Goal: Task Accomplishment & Management: Manage account settings

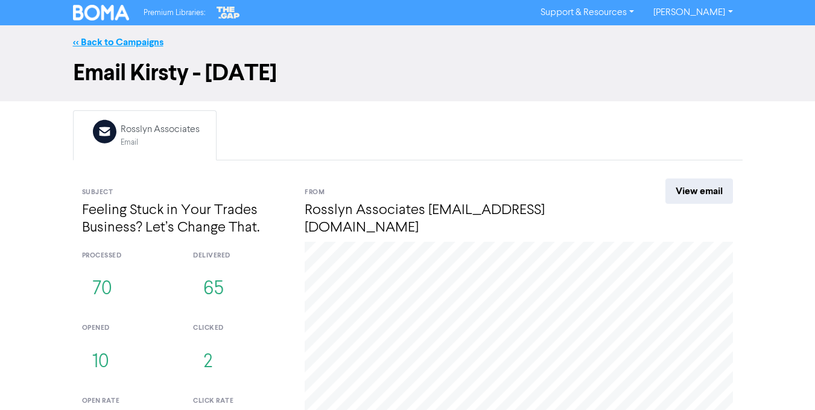
click at [130, 40] on link "<< Back to Campaigns" at bounding box center [118, 42] width 90 height 12
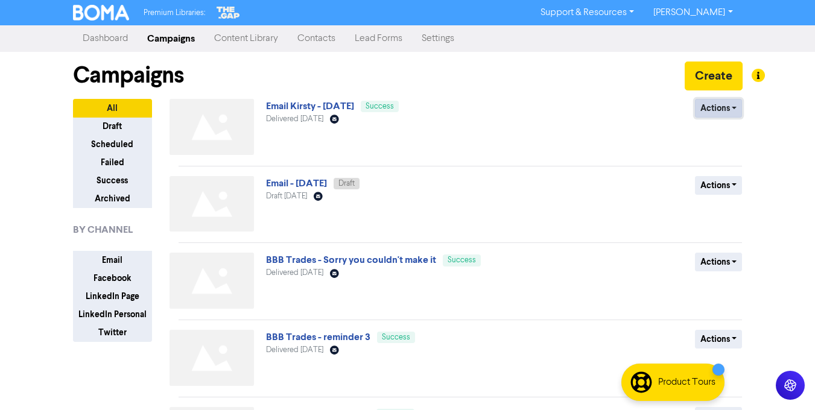
click at [717, 106] on button "Actions" at bounding box center [719, 108] width 48 height 19
click at [727, 133] on button "Duplicate" at bounding box center [743, 133] width 95 height 19
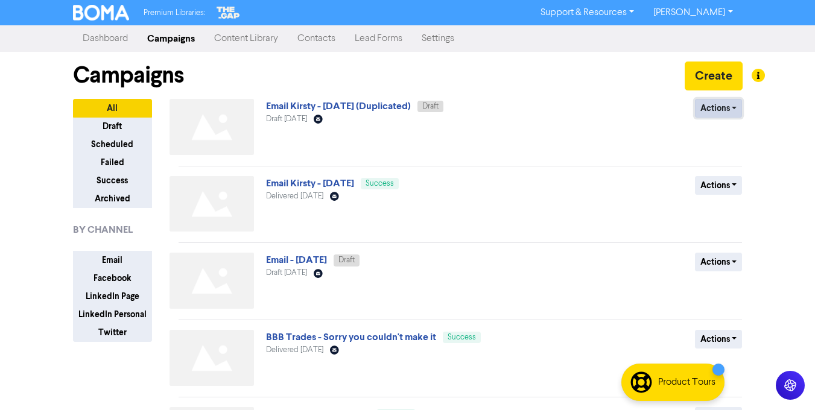
click at [719, 106] on button "Actions" at bounding box center [719, 108] width 48 height 19
click at [349, 100] on link "Email Kirsty - [DATE] (Duplicated)" at bounding box center [338, 106] width 145 height 12
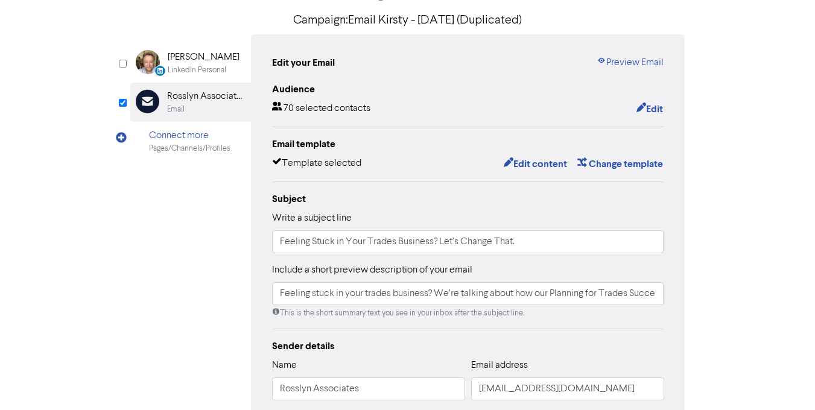
scroll to position [27, 0]
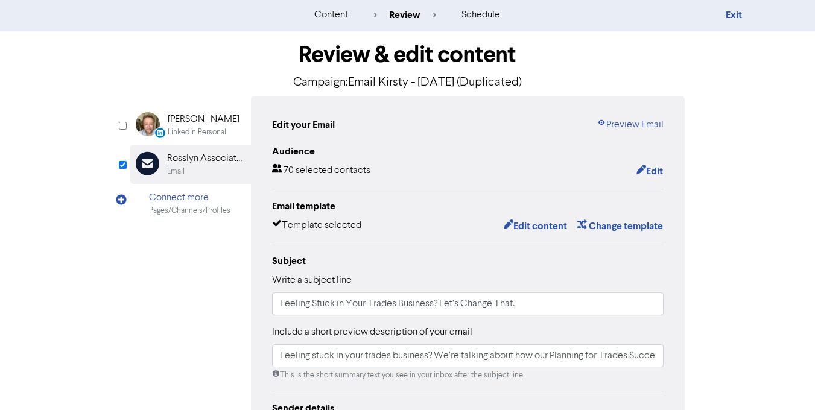
click at [309, 125] on div "Edit your Email" at bounding box center [303, 125] width 63 height 14
click at [286, 128] on div "Edit your Email" at bounding box center [303, 125] width 63 height 14
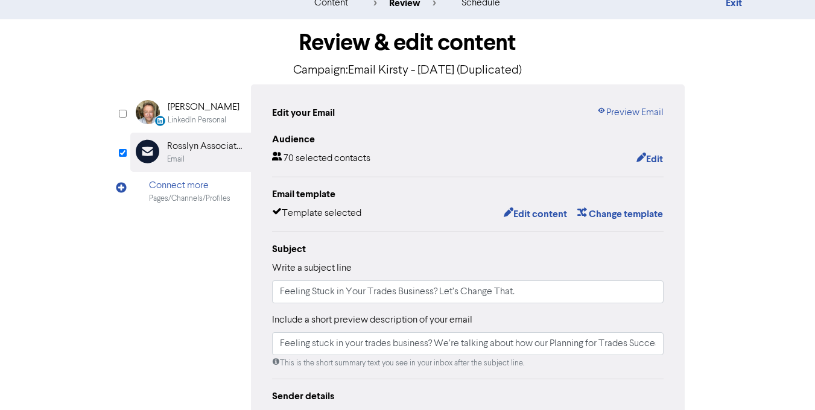
scroll to position [39, 0]
click at [536, 209] on button "Edit content" at bounding box center [535, 214] width 65 height 16
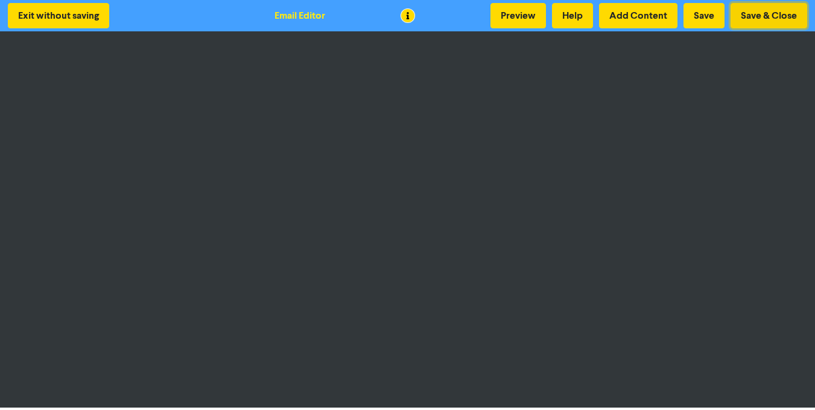
click at [741, 16] on button "Save & Close" at bounding box center [769, 15] width 77 height 25
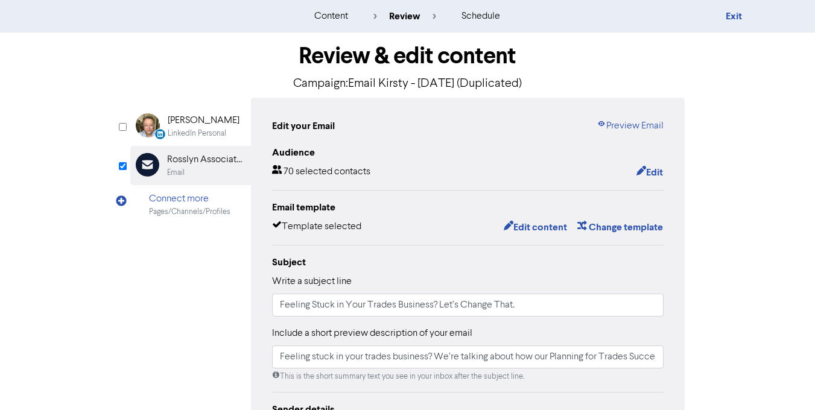
scroll to position [37, 0]
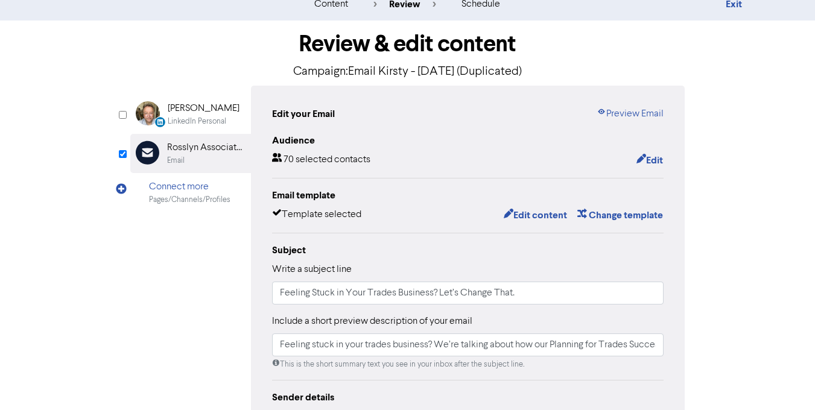
click at [366, 290] on input "Feeling Stuck in Your Trades Business? Let’s Change That." at bounding box center [468, 293] width 392 height 23
paste input "More Time, More Money, Less Stress: The Trades Owner’s Reality Check"
type input "More Time, More Money, Less Stress: The Trades Owner’s Reality Check"
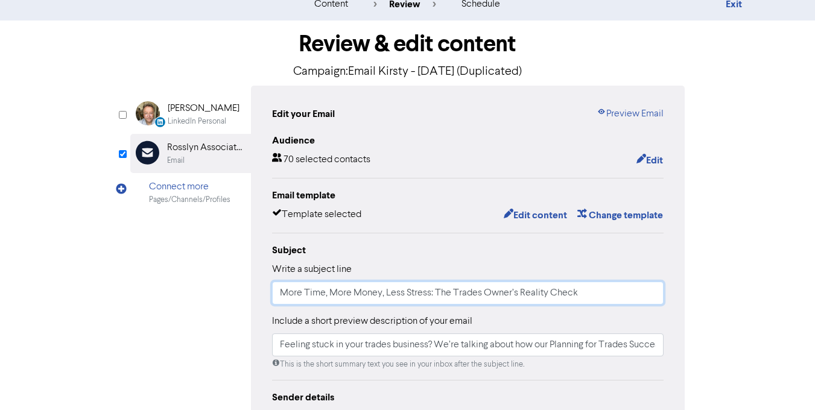
click at [330, 348] on input "Feeling stuck in your trades business? We’re talking about how our Planning for…" at bounding box center [468, 345] width 392 height 23
paste input "Discover how trades owners can reclaim their time, boost profits, and reduce st…"
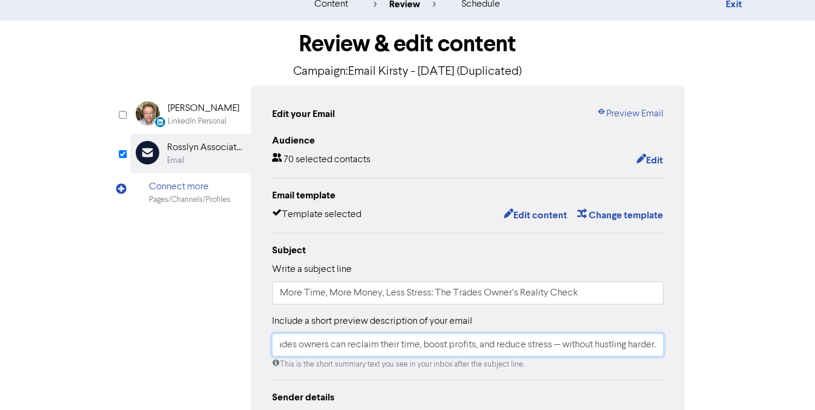
click at [291, 349] on input "Discover how trades owners can reclaim their time, boost profits, and reduce st…" at bounding box center [468, 345] width 392 height 23
click at [558, 343] on input "Discover how trades owners can reclaim their time, boost profits, and reduce st…" at bounding box center [468, 345] width 392 height 23
click at [560, 345] on input "Discover how trades owners can reclaim their time, boost profits, and reduce st…" at bounding box center [468, 345] width 392 height 23
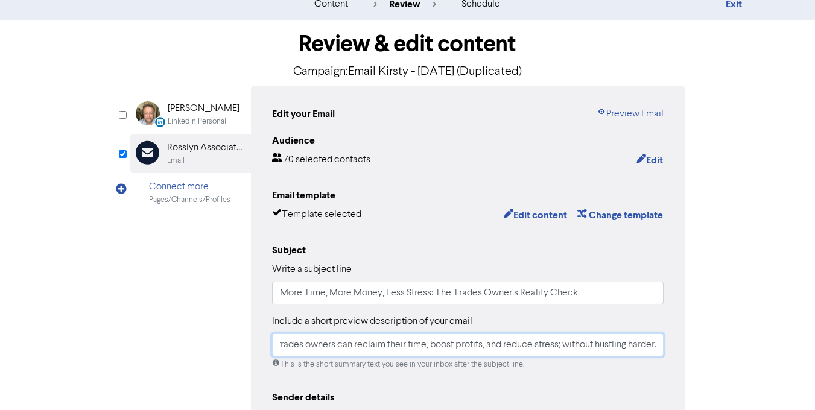
click at [440, 341] on input "Discover how trades owners can reclaim their time, boost profits, and reduce st…" at bounding box center [468, 345] width 392 height 23
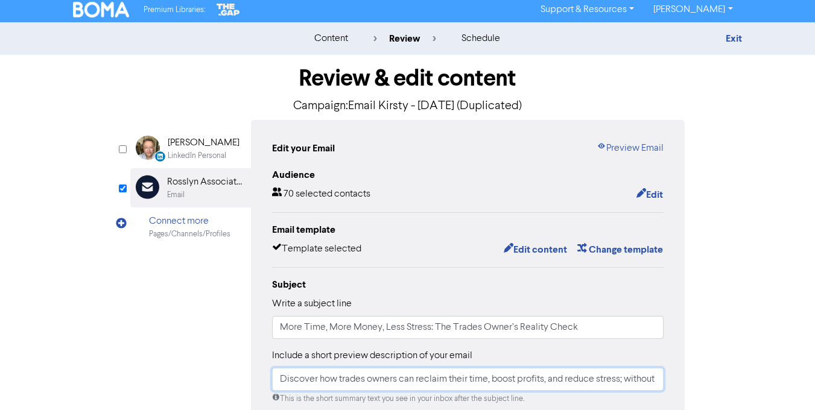
scroll to position [0, 0]
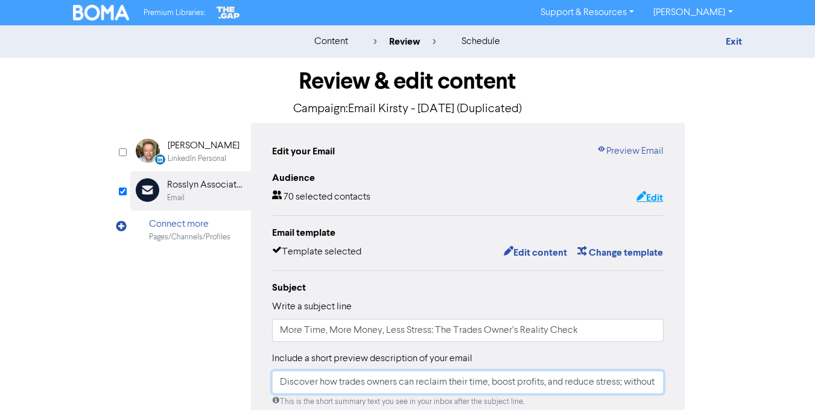
type input "Discover how trades owners can reclaim their time, boost profits, and reduce st…"
click at [644, 200] on button "Edit" at bounding box center [650, 198] width 28 height 16
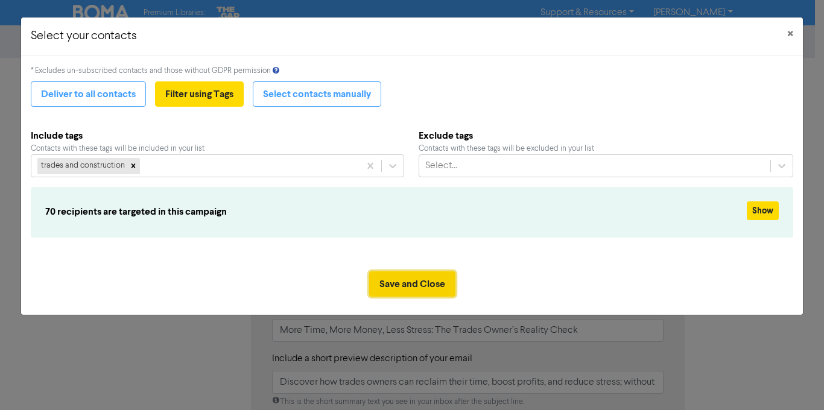
click at [434, 285] on button "Save and Close" at bounding box center [412, 283] width 86 height 25
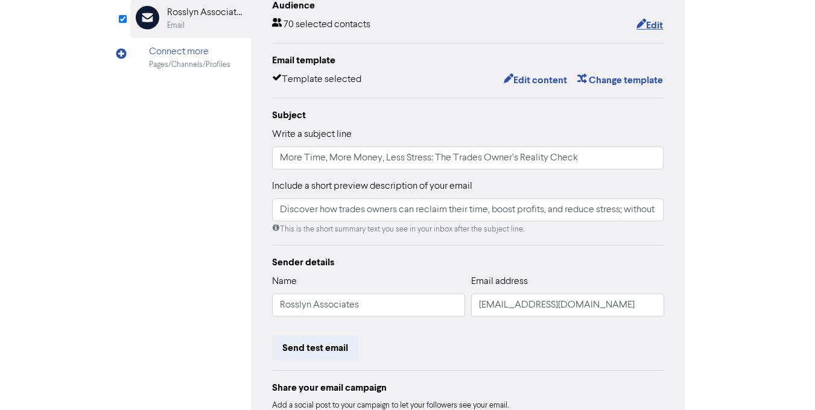
scroll to position [280, 0]
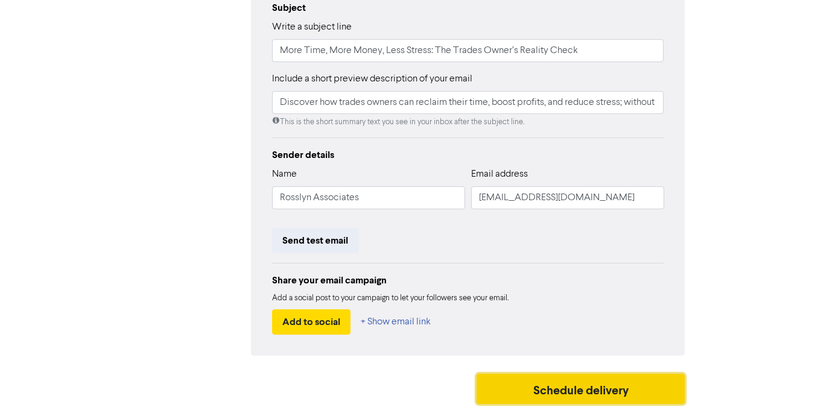
click at [511, 384] on button "Schedule delivery" at bounding box center [581, 389] width 209 height 30
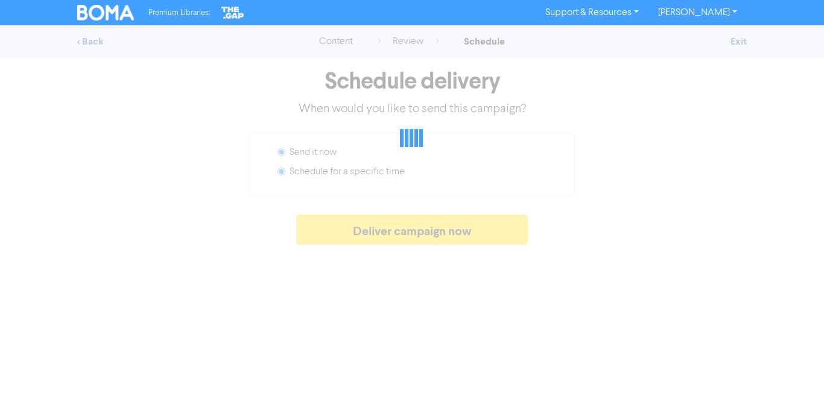
radio input "false"
radio input "true"
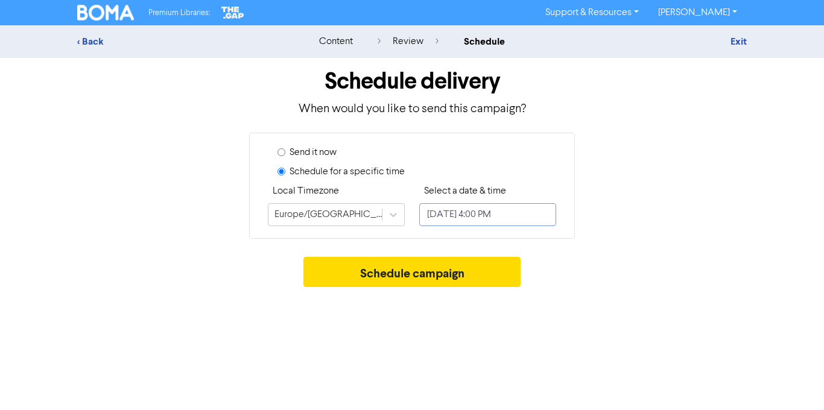
click at [472, 218] on input "[DATE] 4:00 PM" at bounding box center [487, 214] width 137 height 23
select select "7"
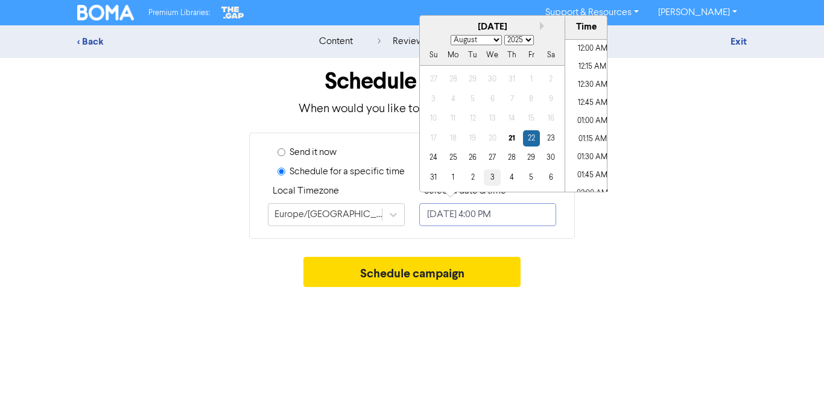
scroll to position [1091, 0]
click at [515, 157] on div "28" at bounding box center [512, 158] width 16 height 16
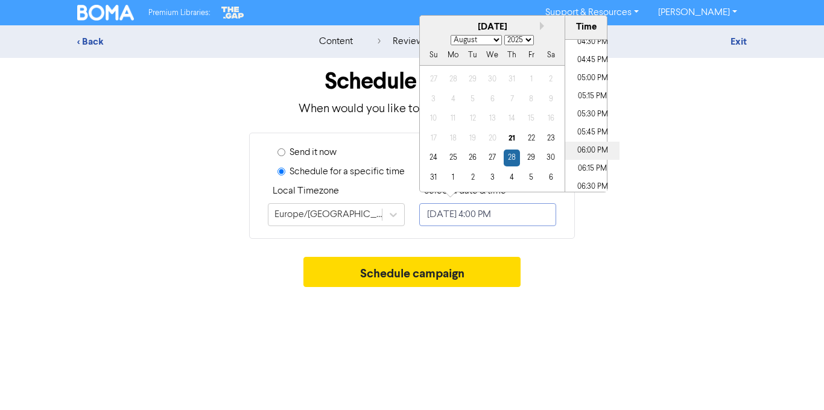
click at [586, 150] on li "06:00 PM" at bounding box center [592, 151] width 54 height 18
type input "[DATE] 6:00 PM"
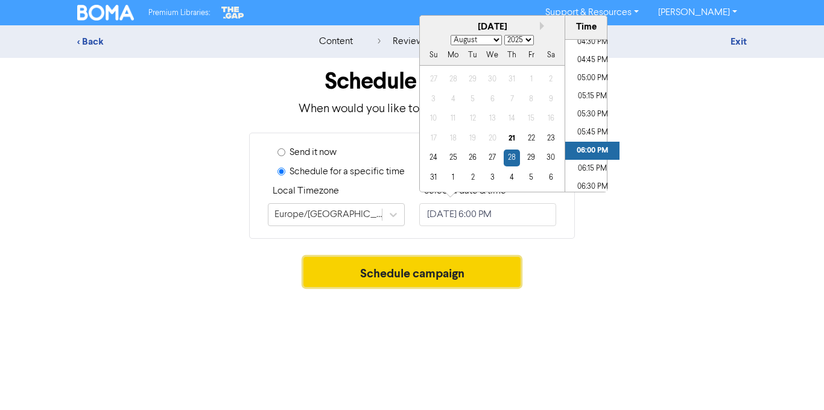
click at [479, 265] on button "Schedule campaign" at bounding box center [412, 272] width 218 height 30
